Goal: Task Accomplishment & Management: Complete application form

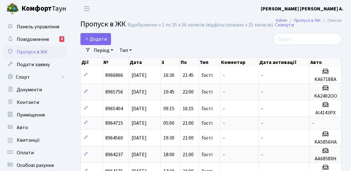
select select "25"
click at [96, 38] on span "Додати" at bounding box center [95, 39] width 22 height 7
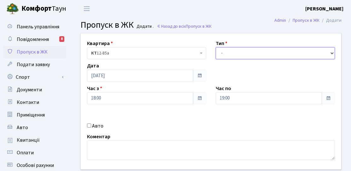
click at [246, 56] on select "- Доставка Таксі Гості Сервіс" at bounding box center [274, 53] width 119 height 12
select select "3"
click at [215, 47] on select "- Доставка Таксі Гості Сервіс" at bounding box center [274, 53] width 119 height 12
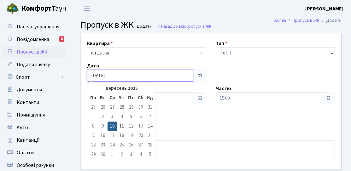
click at [149, 80] on input "[DATE]" at bounding box center [140, 76] width 106 height 12
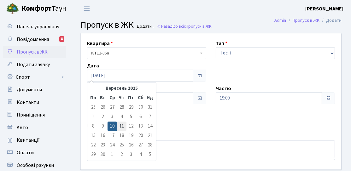
click at [123, 129] on td "11" at bounding box center [121, 126] width 9 height 9
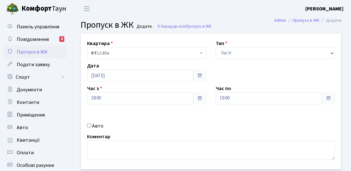
type input "11.09.2025"
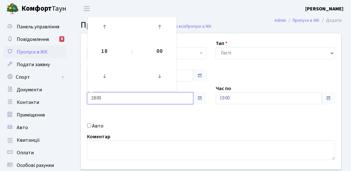
click at [130, 100] on input "18:00" at bounding box center [140, 98] width 106 height 12
click at [110, 69] on icon at bounding box center [104, 76] width 17 height 17
click at [101, 79] on icon at bounding box center [104, 76] width 17 height 17
click at [100, 78] on icon at bounding box center [104, 76] width 17 height 17
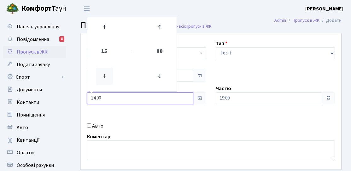
click at [100, 78] on icon at bounding box center [104, 76] width 17 height 17
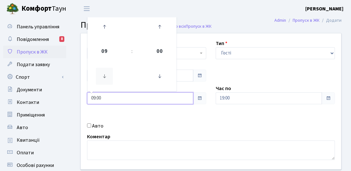
click at [100, 78] on icon at bounding box center [104, 76] width 17 height 17
type input "06:00"
click at [221, 126] on div "Квартира <b>КТ</b>&nbsp;&nbsp;&nbsp;&nbsp;12-85а КТ 12-85а Тип - Доставка Таксі…" at bounding box center [211, 101] width 270 height 136
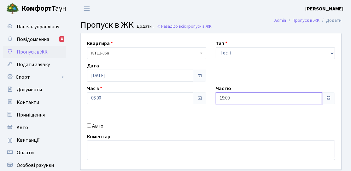
click at [235, 96] on input "19:00" at bounding box center [268, 98] width 106 height 12
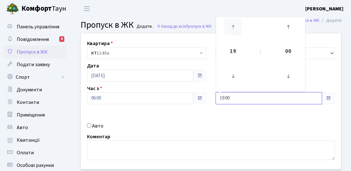
click at [232, 30] on icon at bounding box center [232, 26] width 17 height 17
click at [225, 33] on icon at bounding box center [232, 26] width 17 height 17
type input "21:00"
drag, startPoint x: 239, startPoint y: 117, endPoint x: 231, endPoint y: 119, distance: 7.8
click at [239, 117] on div "Квартира <b>КТ</b>&nbsp;&nbsp;&nbsp;&nbsp;12-85а КТ 12-85а Тип - Доставка Таксі…" at bounding box center [211, 101] width 270 height 136
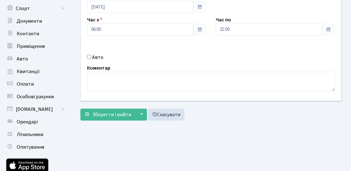
scroll to position [112, 0]
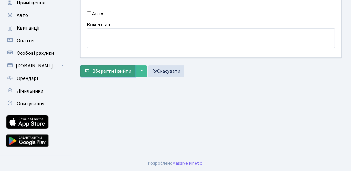
click at [119, 69] on span "Зберегти і вийти" at bounding box center [111, 71] width 39 height 7
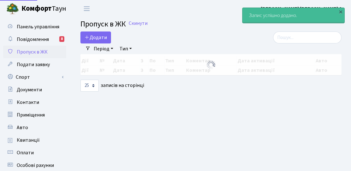
select select "25"
